Goal: Transaction & Acquisition: Purchase product/service

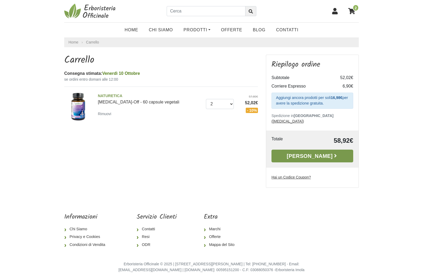
click at [310, 152] on link "[PERSON_NAME]" at bounding box center [313, 156] width 82 height 13
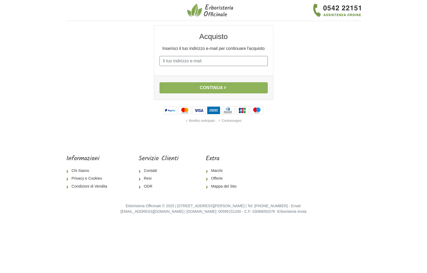
click at [199, 60] on input "E-mail" at bounding box center [214, 61] width 108 height 10
type input "[EMAIL_ADDRESS][DOMAIN_NAME]"
drag, startPoint x: 208, startPoint y: 87, endPoint x: 216, endPoint y: 81, distance: 10.8
click at [208, 87] on button "Continua" at bounding box center [214, 87] width 108 height 11
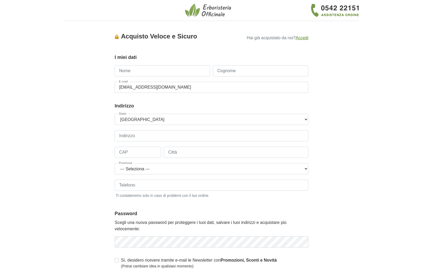
click at [139, 71] on input "Nome" at bounding box center [163, 70] width 96 height 11
type input "[PERSON_NAME]"
type input "3208820400"
click at [142, 136] on input "Indirizzo" at bounding box center [212, 135] width 194 height 11
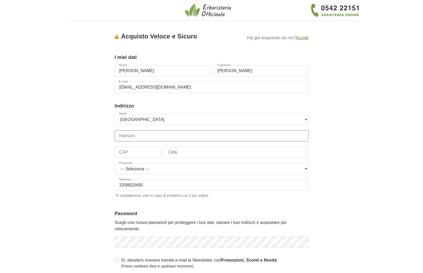
type input "Lungotevere Flaminio"
type input "00196"
type input "[GEOGRAPHIC_DATA]"
select select "3924"
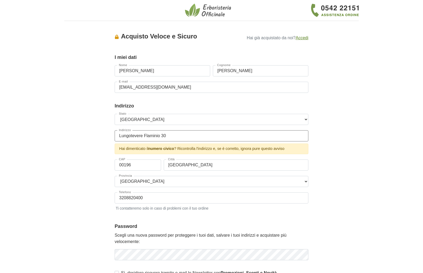
type input "Lungotevere Flaminio 30"
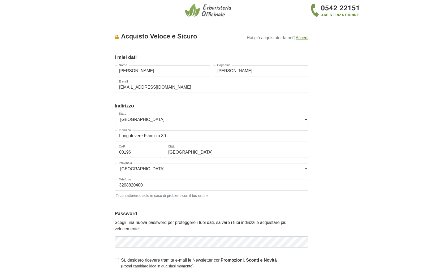
click at [57, 111] on body "1 I Miei Dati 2 Indirizzo 3 Spedizione 4 Pagamento 5 Verifica ordine Accesso × …" at bounding box center [211, 197] width 423 height 394
drag, startPoint x: 149, startPoint y: 185, endPoint x: 113, endPoint y: 184, distance: 35.6
click at [113, 184] on div "Accesso × Accedi per completare il tuo acquisto più velocemente. E-mail [EMAIL_…" at bounding box center [212, 164] width 202 height 279
type input "336536282"
click at [147, 66] on input "[PERSON_NAME]" at bounding box center [163, 70] width 96 height 11
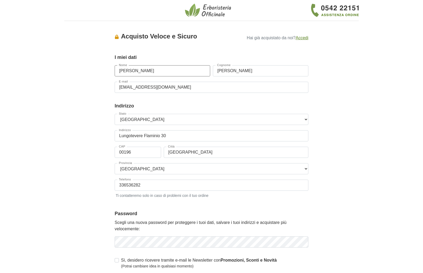
type input "[PERSON_NAME]"
drag, startPoint x: 241, startPoint y: 67, endPoint x: 239, endPoint y: 61, distance: 6.5
click at [239, 61] on fieldset "I miei dati Gruppo Clienti Default Nome [PERSON_NAME] Cognome [PERSON_NAME] E-m…" at bounding box center [212, 76] width 194 height 44
type input "Biccari"
click at [171, 84] on input "[EMAIL_ADDRESS][DOMAIN_NAME]" at bounding box center [212, 87] width 194 height 11
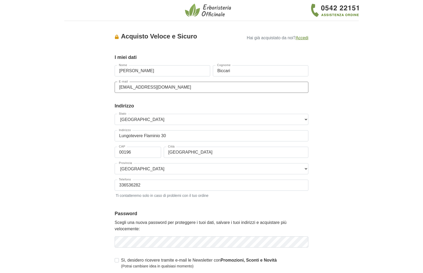
scroll to position [1, 0]
drag, startPoint x: 169, startPoint y: 86, endPoint x: 167, endPoint y: 81, distance: 5.8
click at [167, 81] on input "[EMAIL_ADDRESS][DOMAIN_NAME]" at bounding box center [212, 86] width 194 height 11
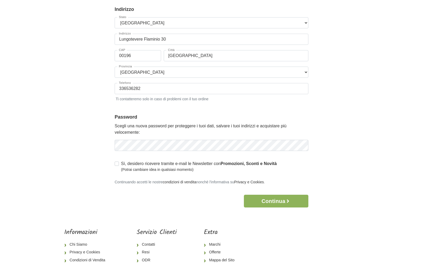
scroll to position [101, 0]
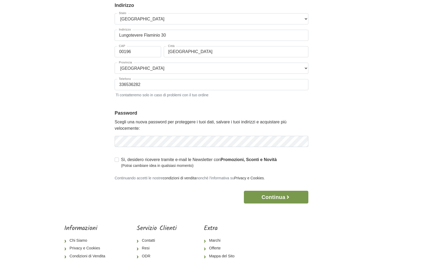
type input "[EMAIL_ADDRESS][DOMAIN_NAME]"
click at [274, 198] on button "Continua" at bounding box center [276, 197] width 65 height 13
click at [280, 199] on button "Continua" at bounding box center [276, 197] width 65 height 13
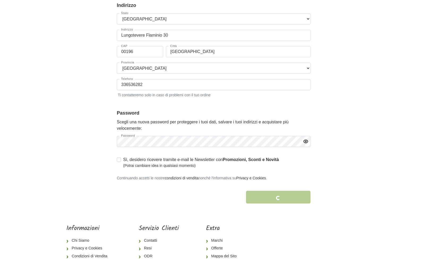
scroll to position [0, 0]
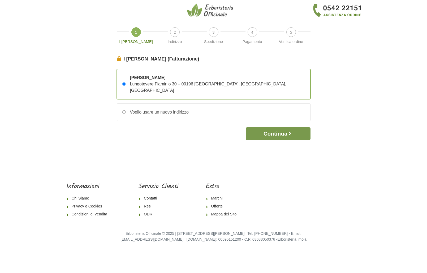
click at [278, 128] on button "Continua" at bounding box center [278, 133] width 65 height 13
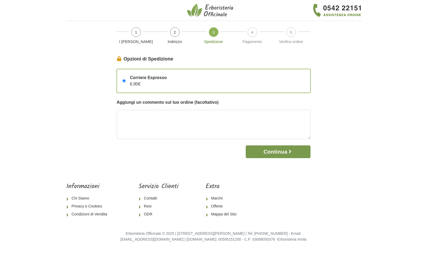
click at [280, 150] on button "Continua" at bounding box center [278, 152] width 65 height 13
click at [167, 121] on textarea at bounding box center [214, 124] width 194 height 29
type textarea "citofonare a: I&B Italia"
click at [286, 152] on button "Continua" at bounding box center [278, 152] width 65 height 13
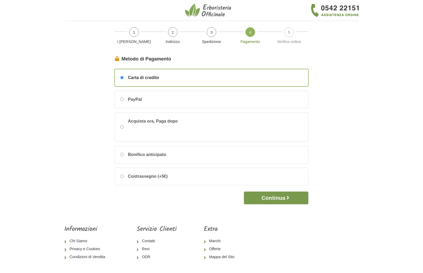
click at [278, 197] on button "Continua" at bounding box center [276, 198] width 65 height 13
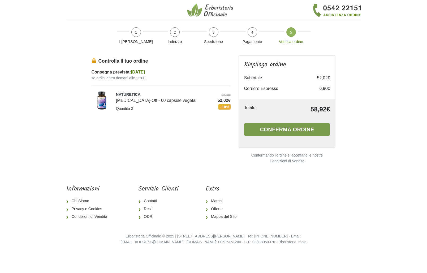
click at [276, 129] on button "Conferma ordine" at bounding box center [287, 129] width 86 height 13
